Goal: Task Accomplishment & Management: Manage account settings

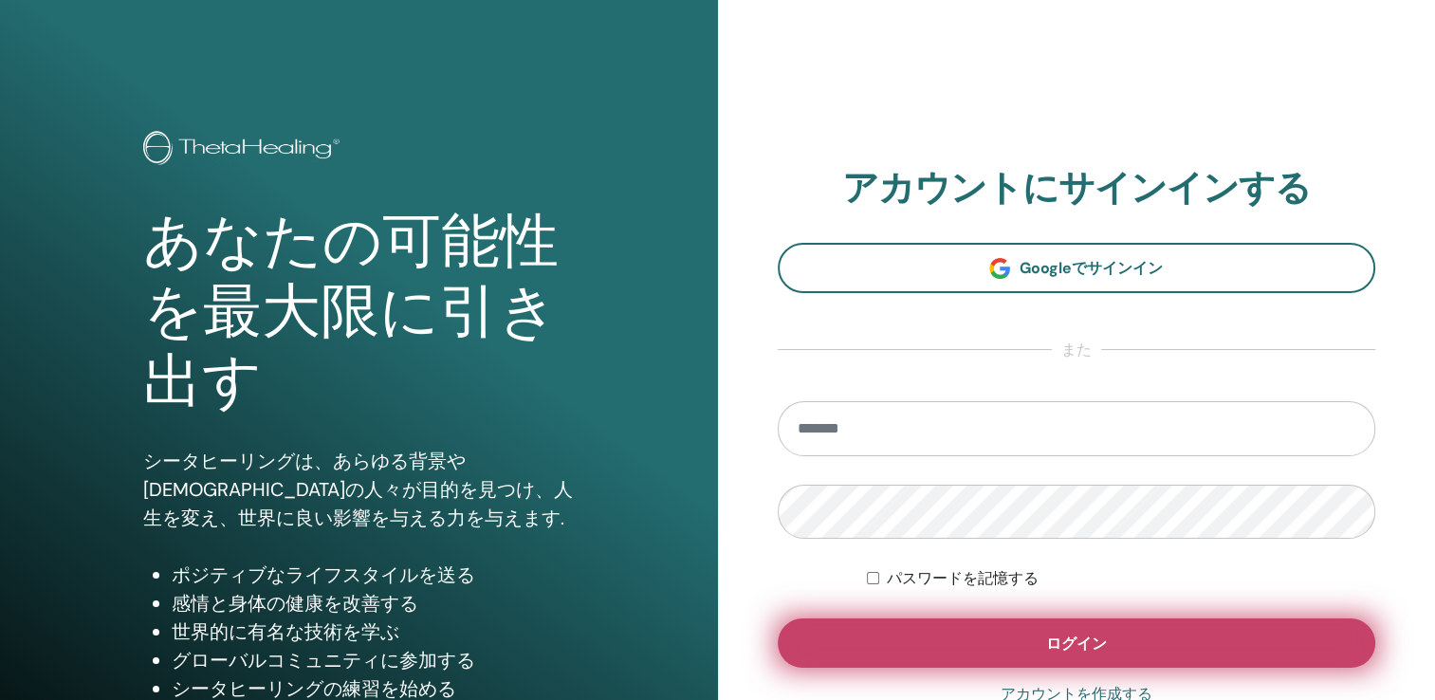
type input "**********"
click at [1152, 626] on button "ログイン" at bounding box center [1076, 642] width 598 height 49
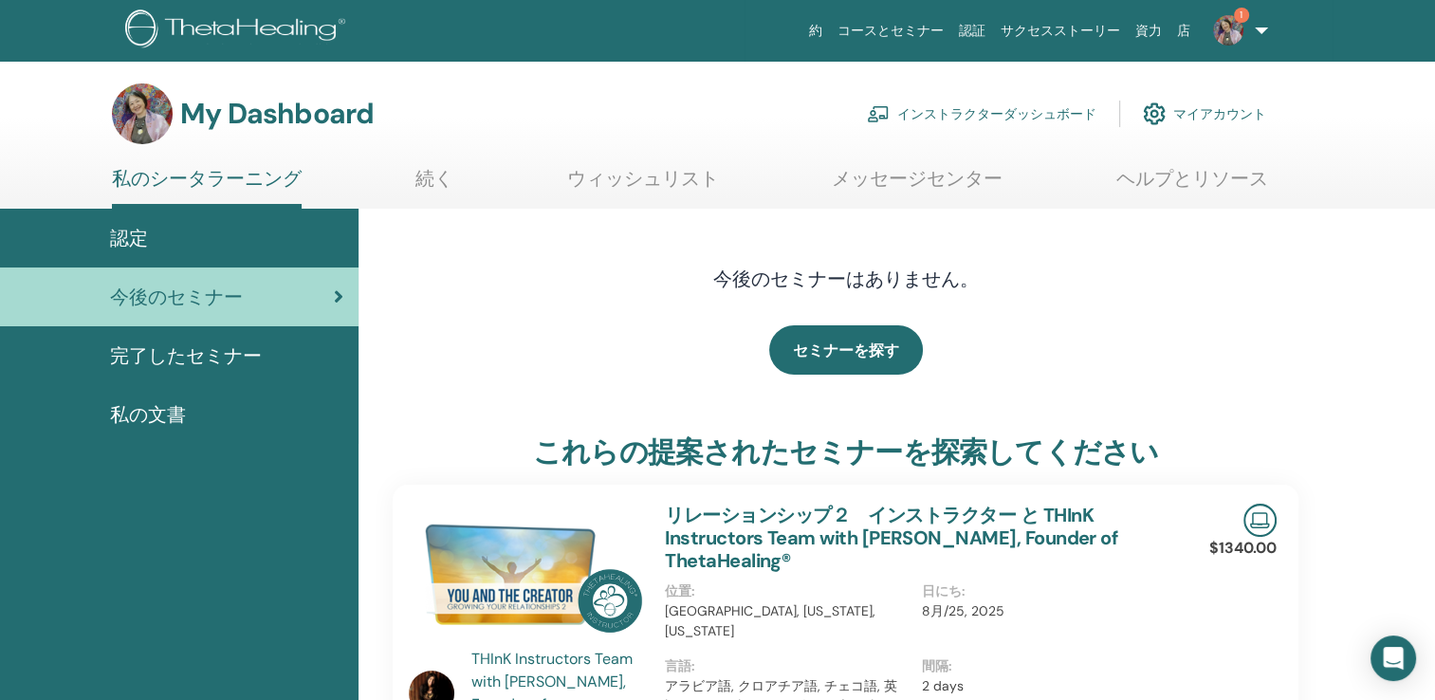
click at [944, 119] on link "インストラクターダッシュボード" at bounding box center [981, 114] width 229 height 42
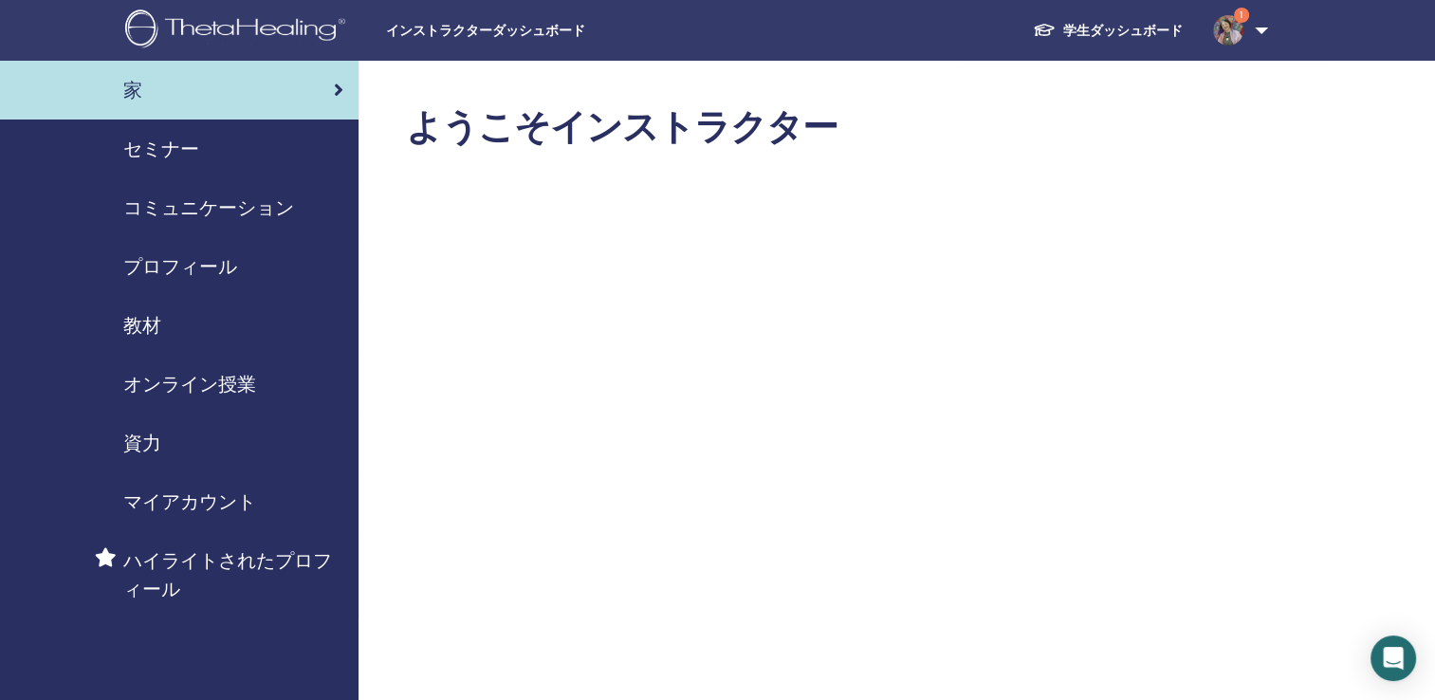
click at [188, 150] on span "セミナー" at bounding box center [161, 149] width 76 height 28
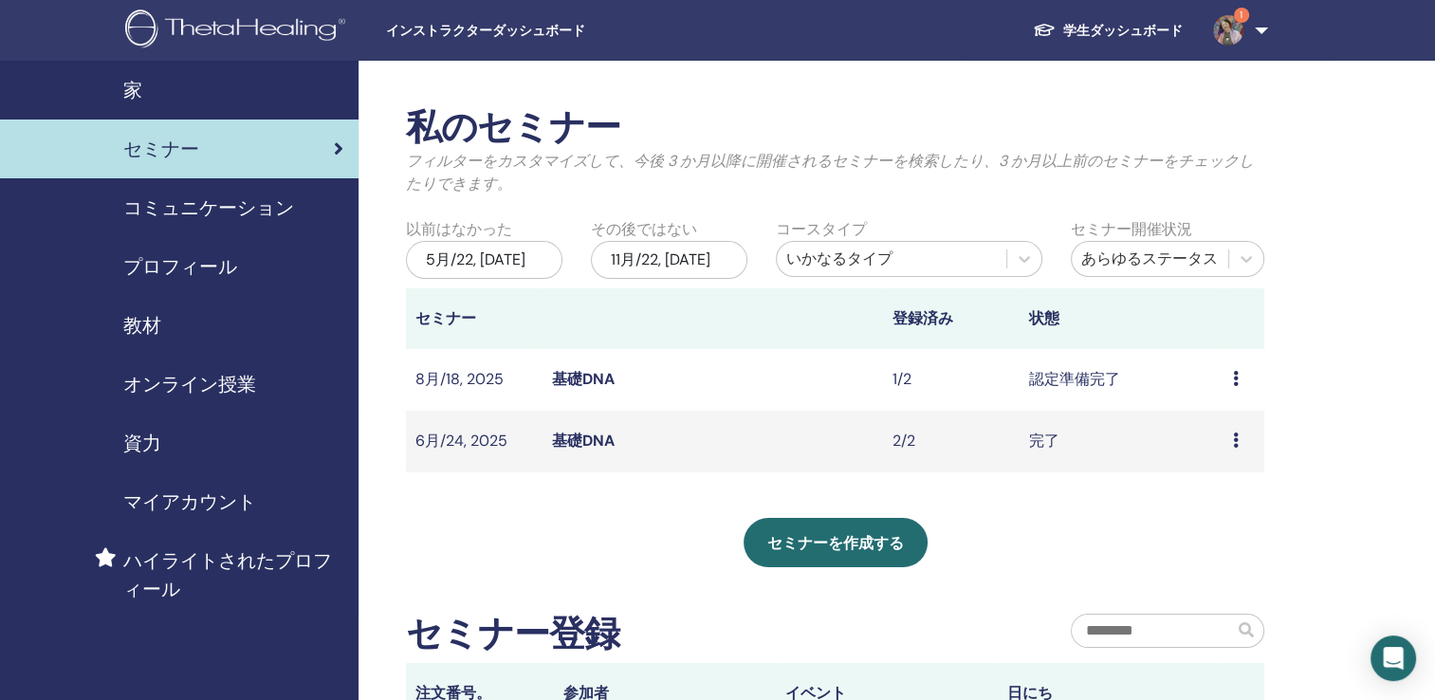
click at [1239, 377] on div "プレビュー 編集 出席者 キャンセル" at bounding box center [1244, 379] width 22 height 23
click at [1426, 143] on div "私のセミナー フィルターをカスタマイズして、今後 3 か月以降に開催されるセミナーを検索したり、3 か月以上前のセミナーをチェックしたりできます。 以前はなか…" at bounding box center [896, 525] width 1076 height 928
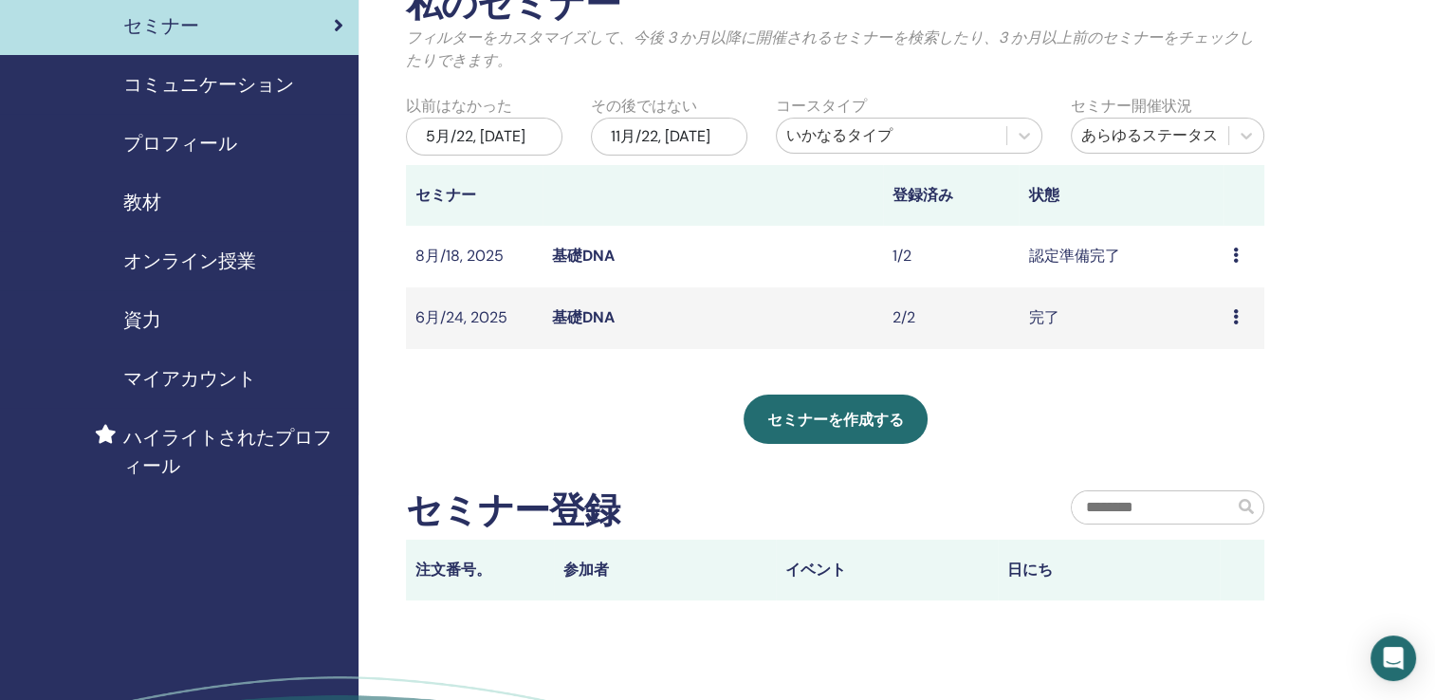
scroll to position [114, 0]
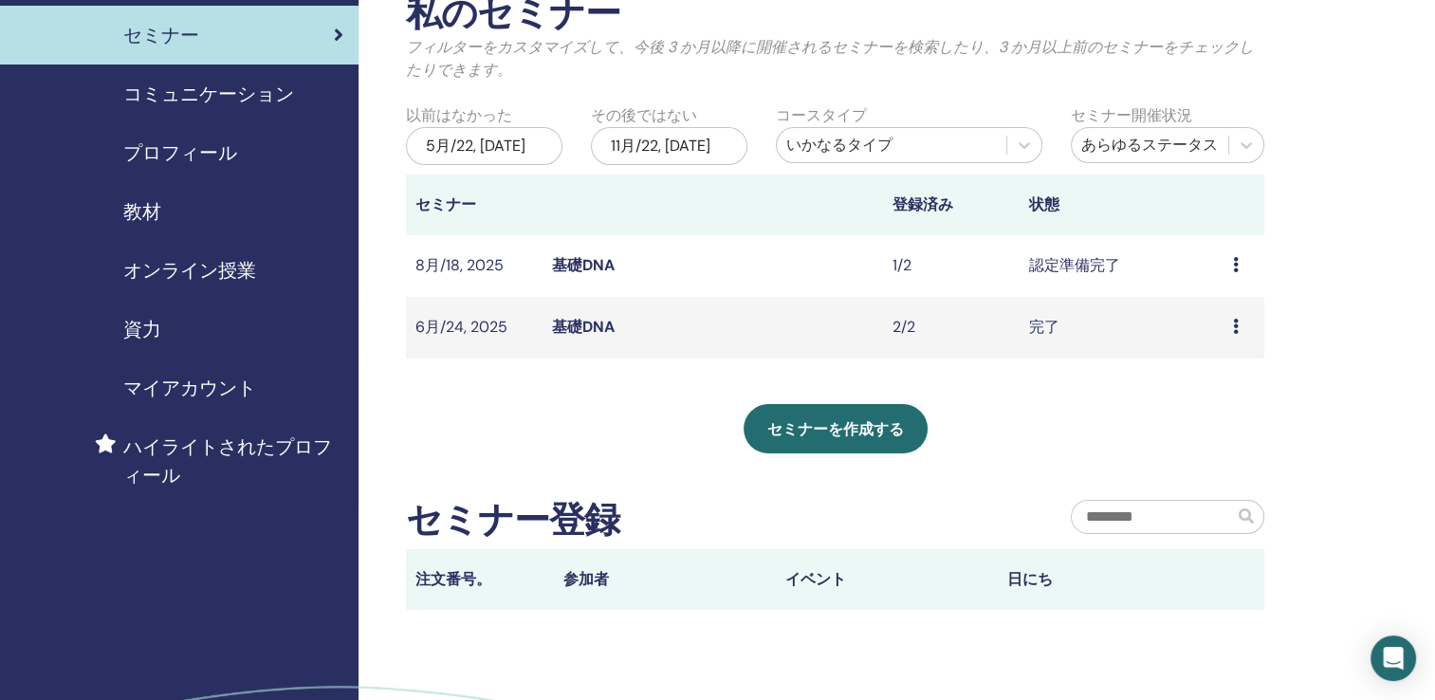
click at [576, 267] on link "基礎DNA" at bounding box center [583, 265] width 63 height 20
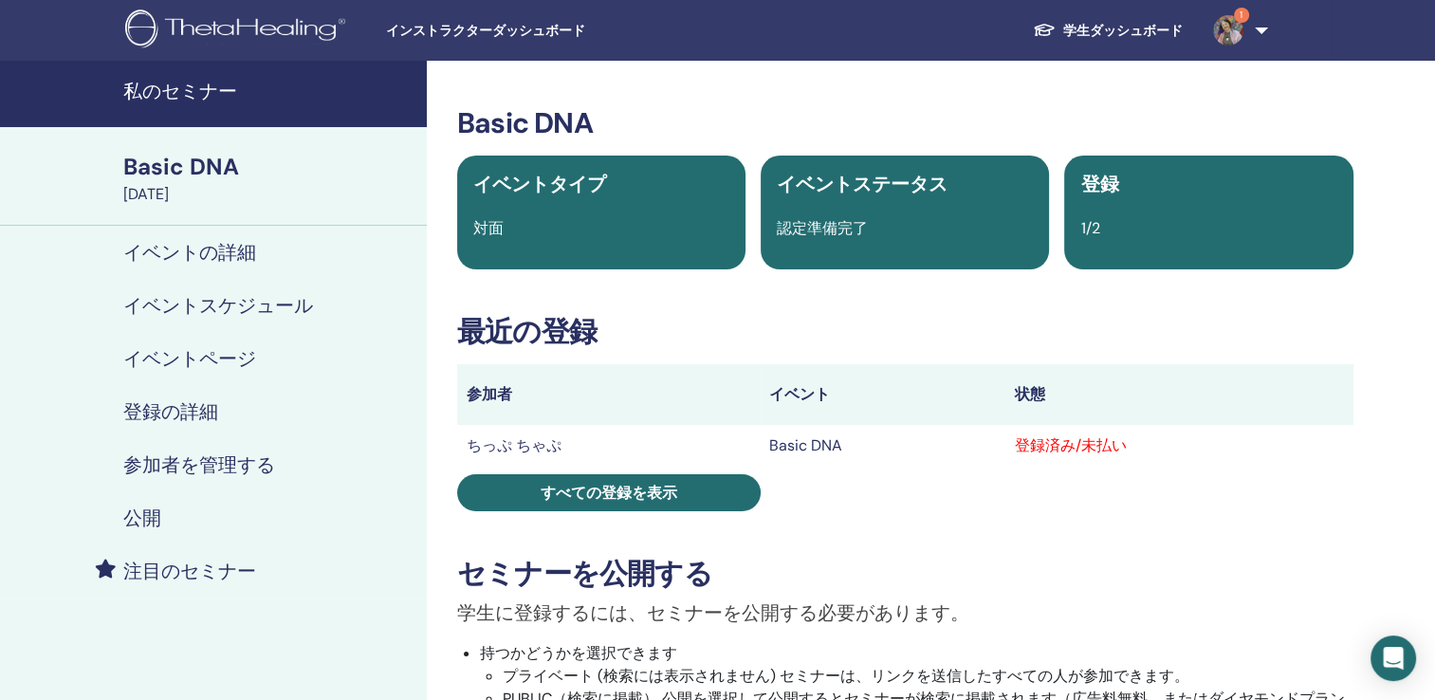
click at [1054, 454] on div "登録済み/未払い" at bounding box center [1178, 445] width 329 height 23
drag, startPoint x: 1054, startPoint y: 450, endPoint x: 1058, endPoint y: 490, distance: 40.0
click at [1058, 490] on div "Basic DNA イベントタイプ 対面 イベントステータス 認定準備完了 登録 1/2 最近の登録 参加者 イベント 状態 ちっぷ ちゃぷ Basic DN…" at bounding box center [905, 640] width 934 height 1069
click at [1050, 450] on div "登録済み/未払い" at bounding box center [1178, 445] width 329 height 23
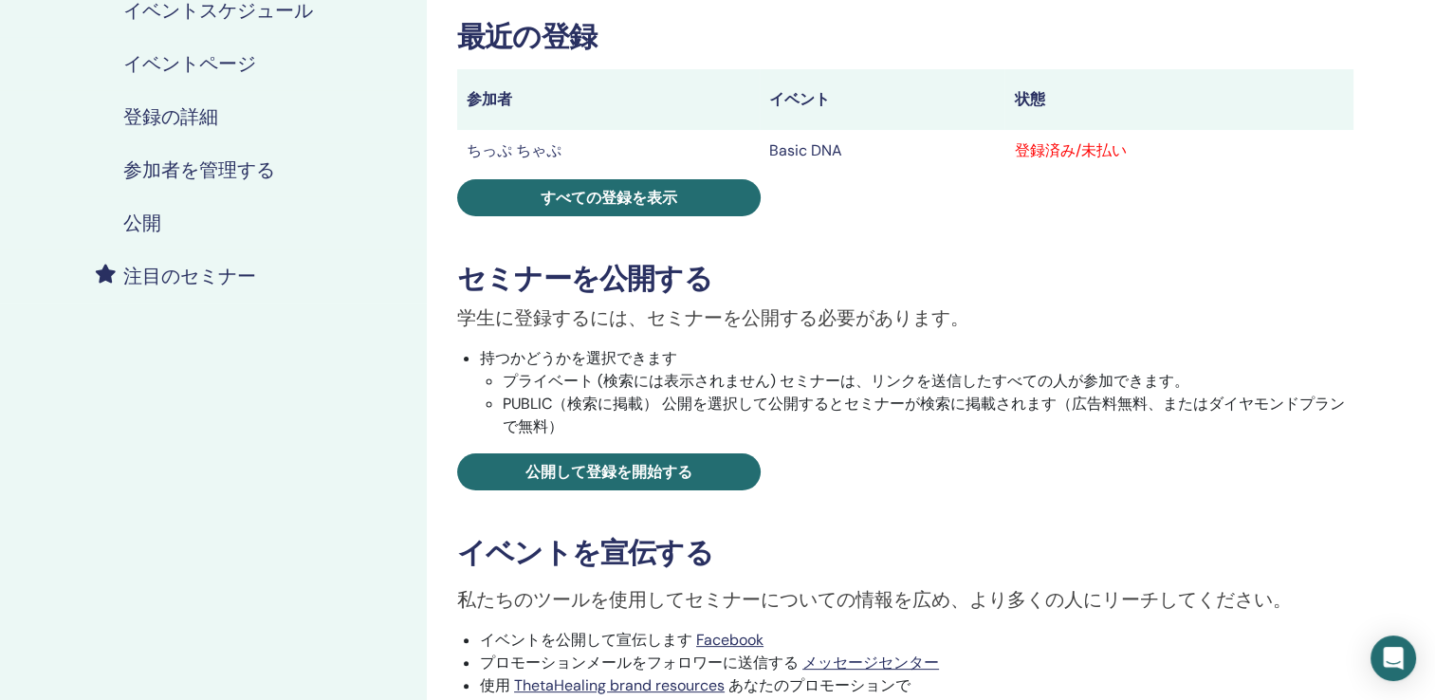
scroll to position [171, 0]
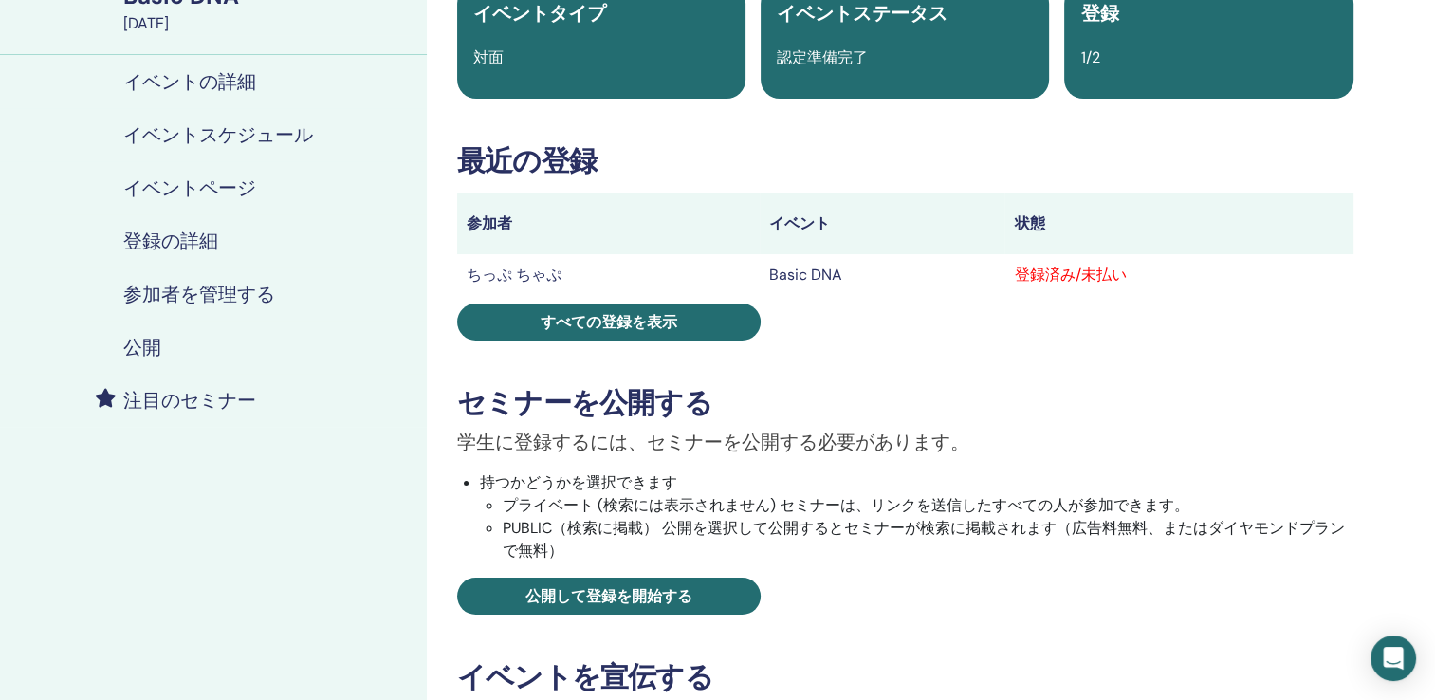
drag, startPoint x: 1028, startPoint y: 279, endPoint x: 1001, endPoint y: 351, distance: 76.8
click at [1001, 351] on div "Basic DNA イベントタイプ 対面 イベントステータス 認定準備完了 登録 1/2 最近の登録 参加者 イベント 状態 ちっぷ ちゃぷ Basic DN…" at bounding box center [905, 470] width 934 height 1069
click at [1036, 276] on div "登録済み/未払い" at bounding box center [1178, 275] width 329 height 23
click at [1021, 222] on th "状態" at bounding box center [1178, 223] width 348 height 61
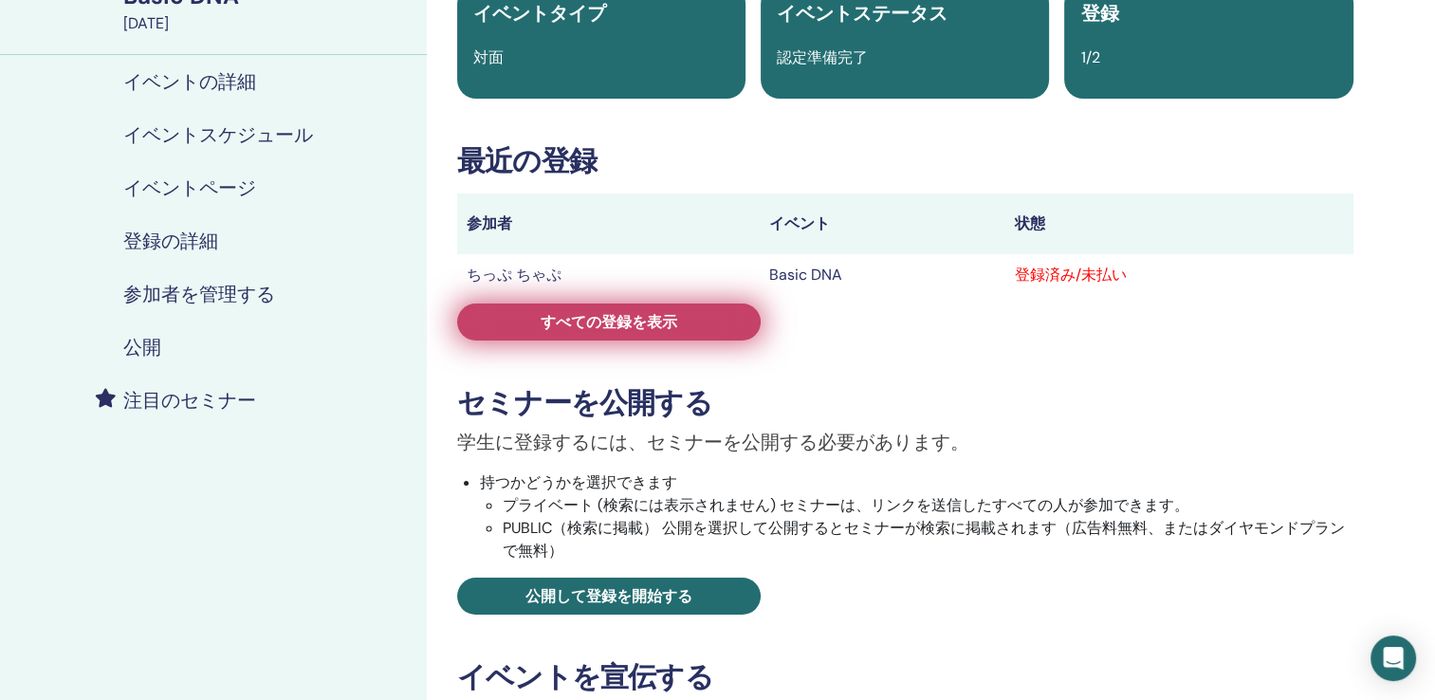
click at [590, 313] on span "すべての登録を表示" at bounding box center [608, 322] width 137 height 20
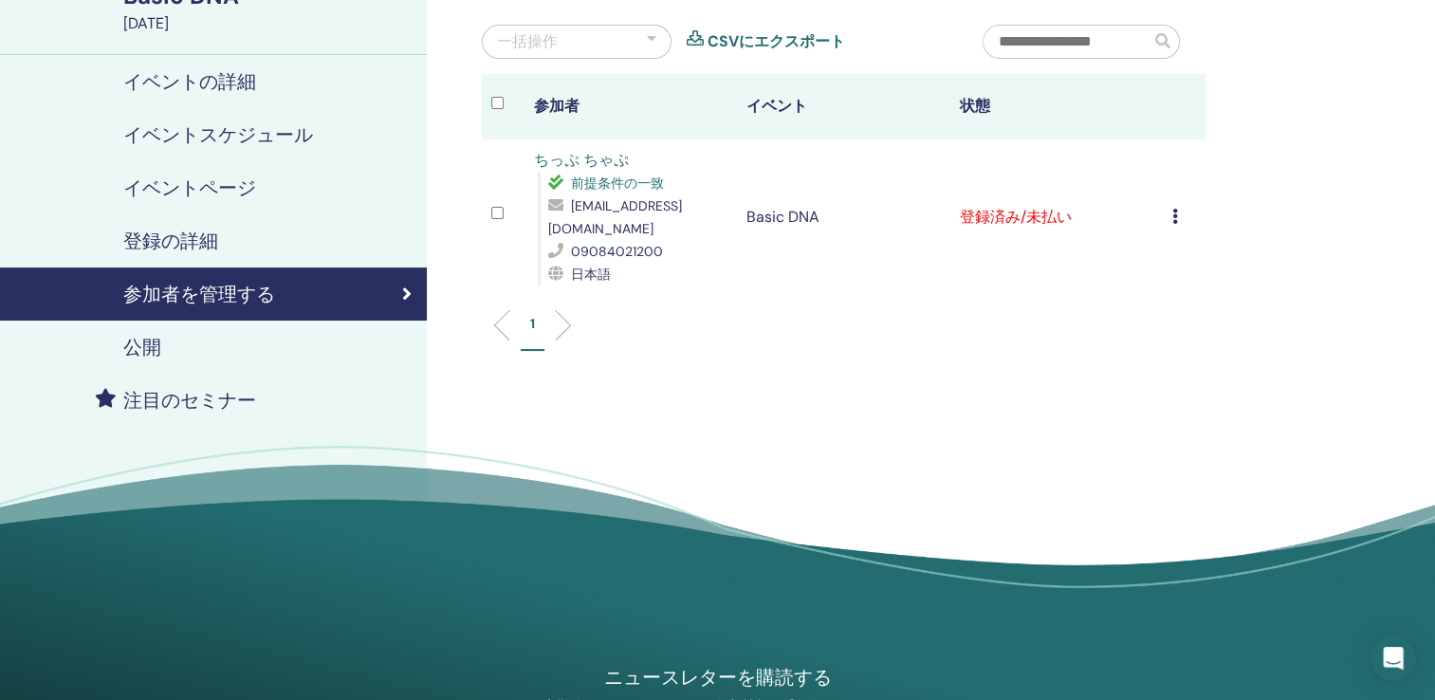
click at [1173, 206] on div "登録をキャンセルする 自動認証しない 有料としてマーク 未払いとしてマーク 不在としてマーク 完了して認定する 証明書のダウンロード" at bounding box center [1184, 217] width 24 height 23
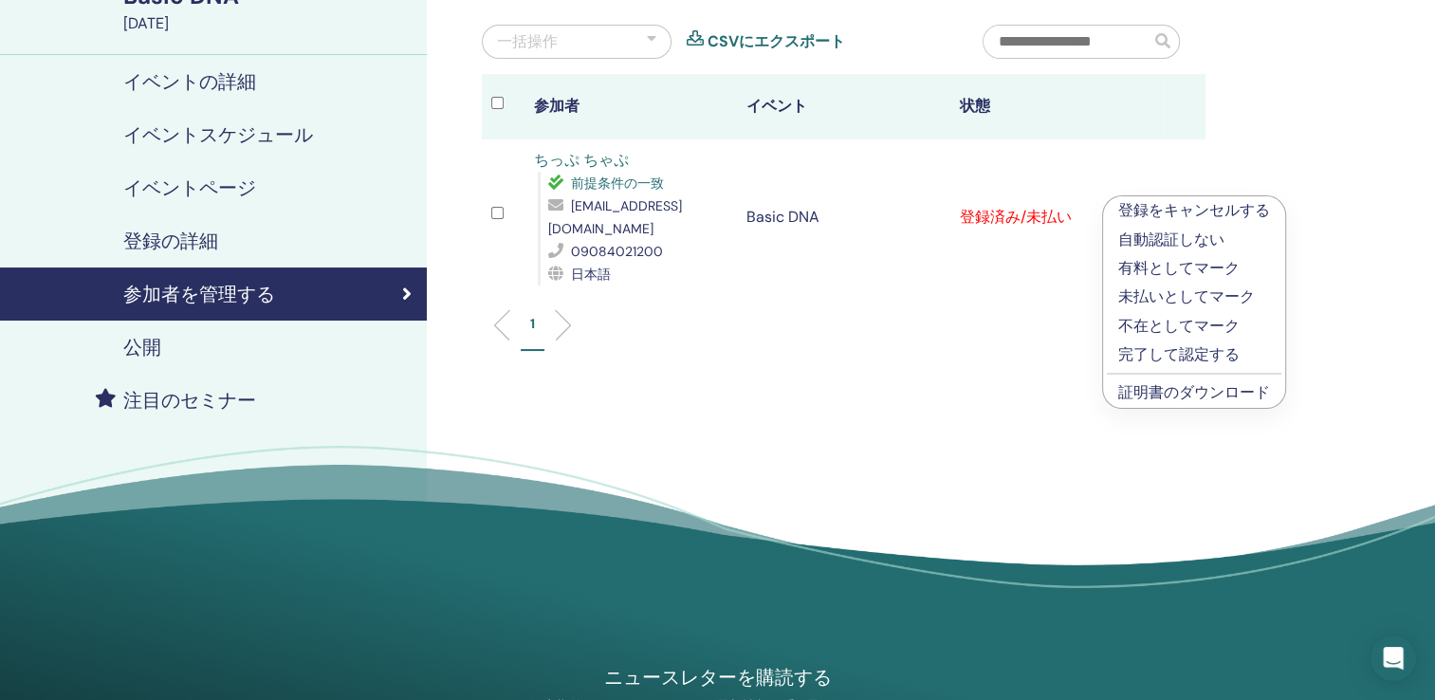
click at [1160, 350] on p "完了して認定する" at bounding box center [1194, 354] width 152 height 23
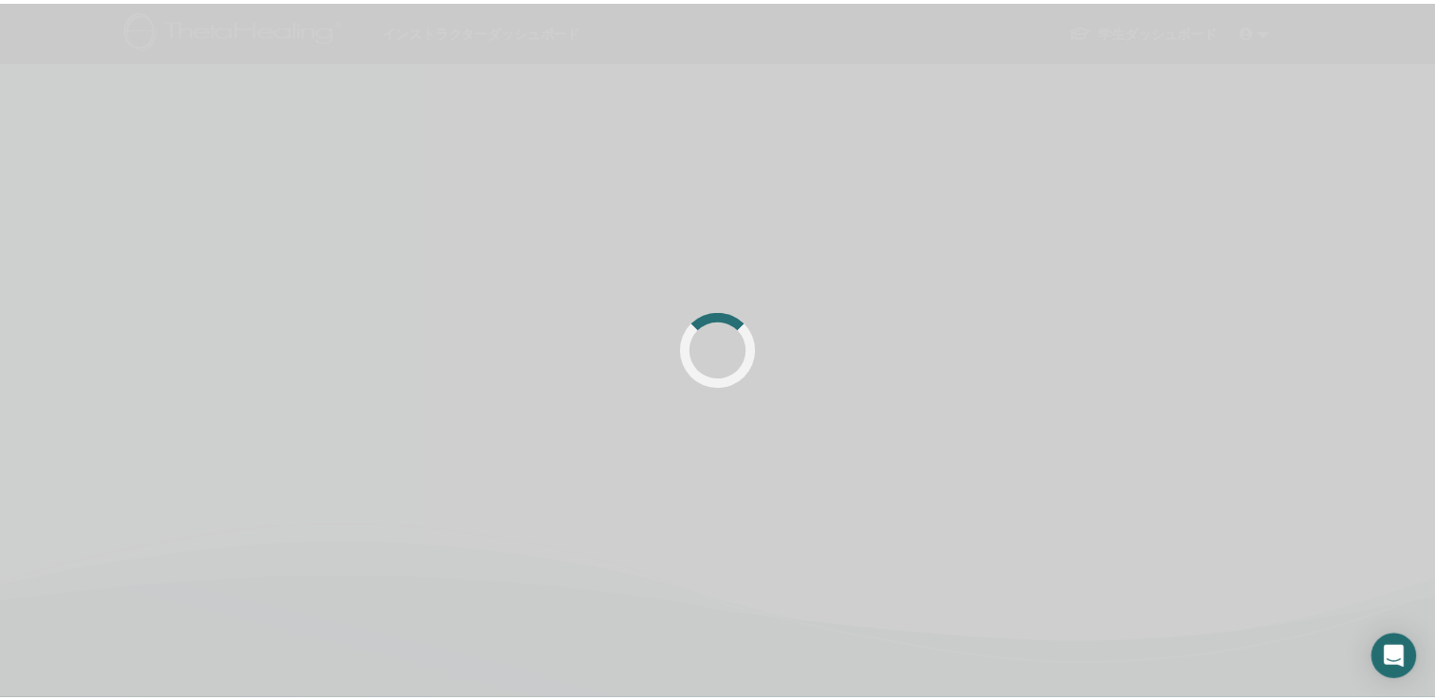
scroll to position [171, 0]
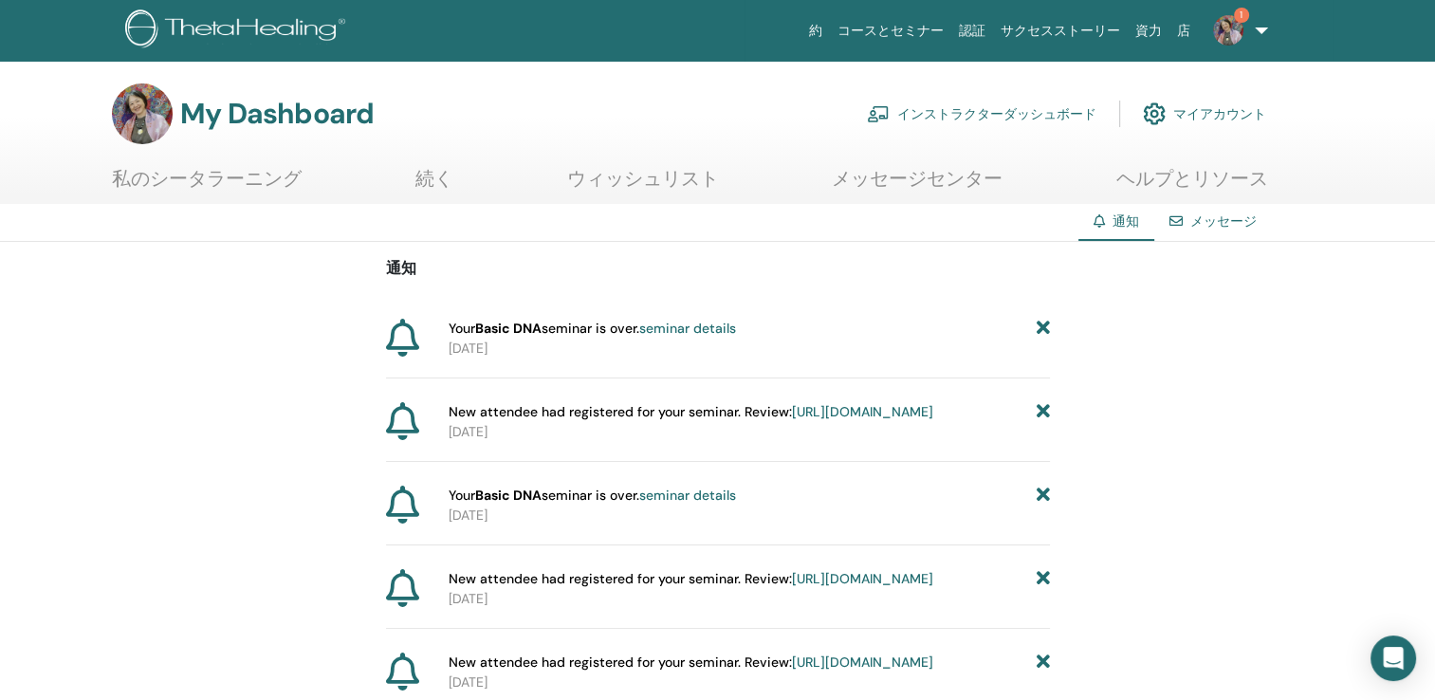
click at [617, 335] on span "Your Basic DNA seminar is over. seminar details" at bounding box center [591, 329] width 287 height 20
click at [520, 329] on strong "Basic DNA" at bounding box center [508, 328] width 66 height 17
drag, startPoint x: 513, startPoint y: 330, endPoint x: 510, endPoint y: 341, distance: 11.7
click at [510, 341] on p "[DATE]" at bounding box center [748, 348] width 601 height 20
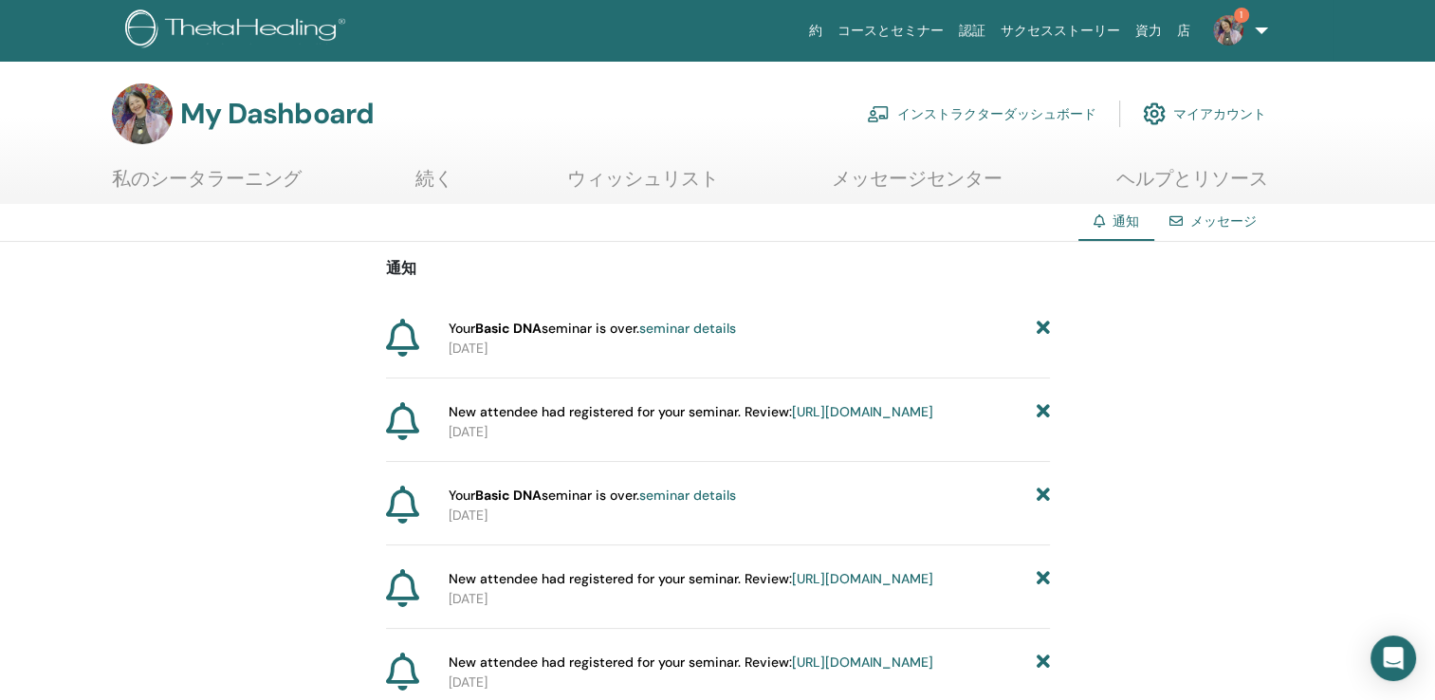
click at [510, 340] on p "[DATE]" at bounding box center [748, 348] width 601 height 20
drag, startPoint x: 510, startPoint y: 340, endPoint x: 484, endPoint y: 324, distance: 31.1
click at [484, 324] on strong "Basic DNA" at bounding box center [508, 328] width 66 height 17
drag, startPoint x: 484, startPoint y: 324, endPoint x: 388, endPoint y: 330, distance: 95.9
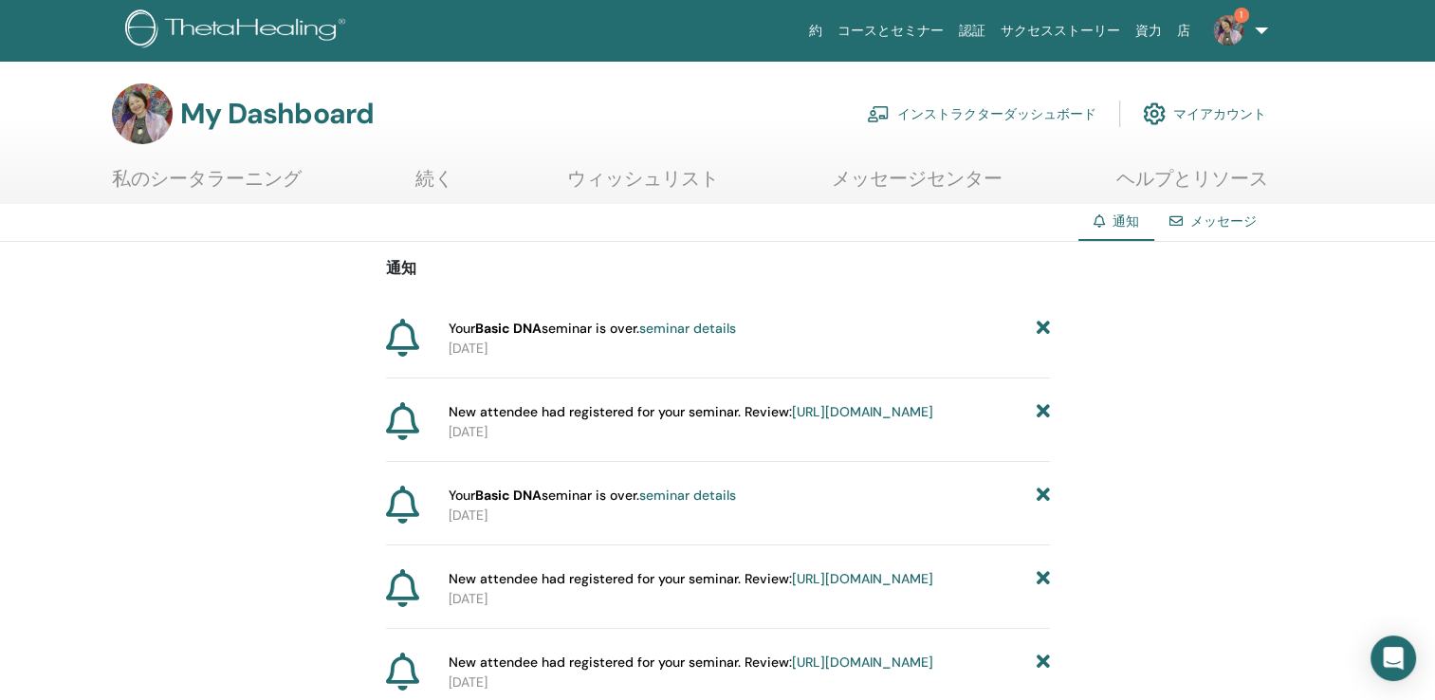
click at [388, 330] on icon at bounding box center [402, 338] width 33 height 38
click at [1043, 320] on icon at bounding box center [1041, 329] width 13 height 20
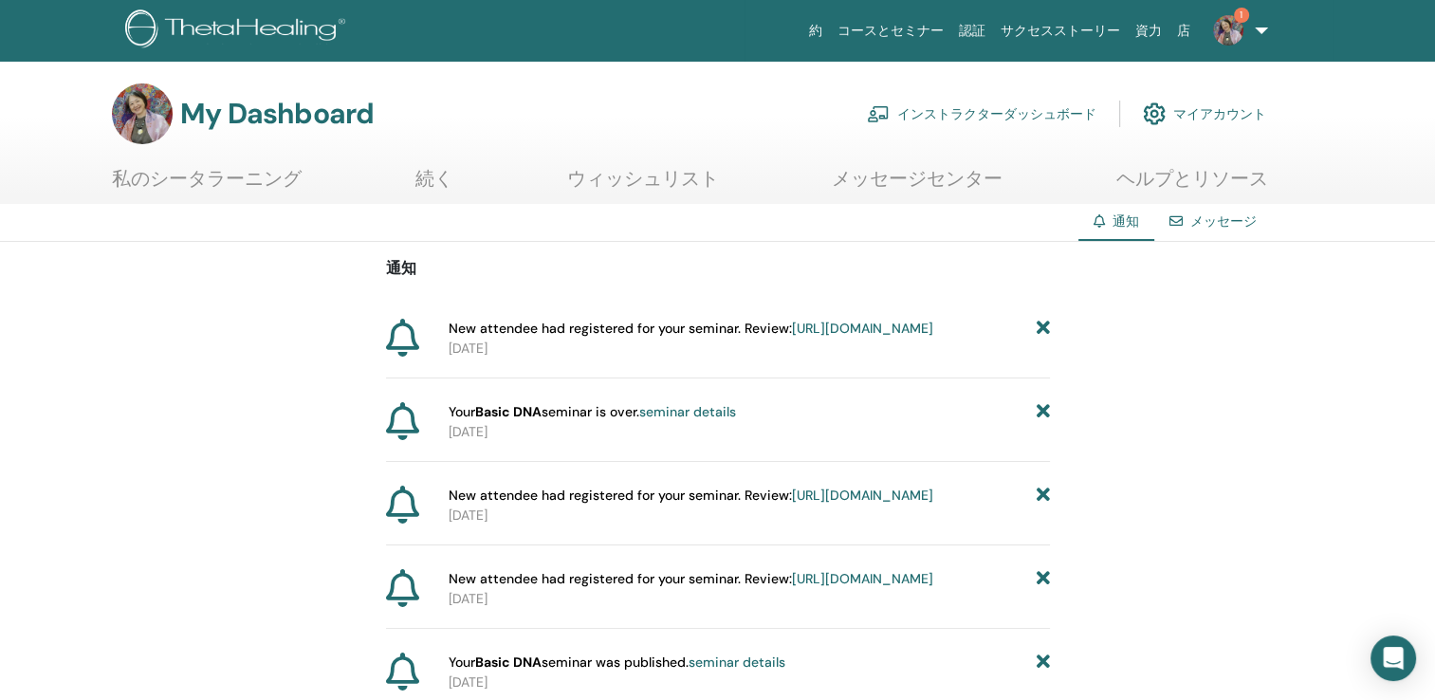
drag, startPoint x: 630, startPoint y: 324, endPoint x: 1245, endPoint y: 443, distance: 626.6
click at [792, 337] on link "[URL][DOMAIN_NAME]" at bounding box center [862, 328] width 141 height 17
